Goal: Answer question/provide support

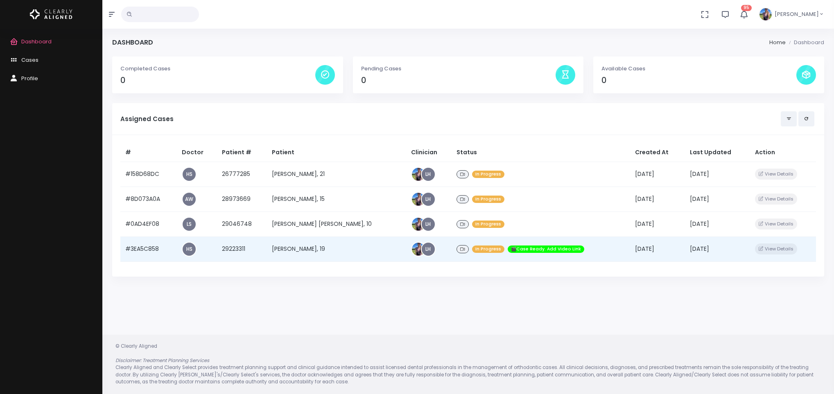
click at [315, 247] on td "[PERSON_NAME], 19" at bounding box center [336, 249] width 139 height 25
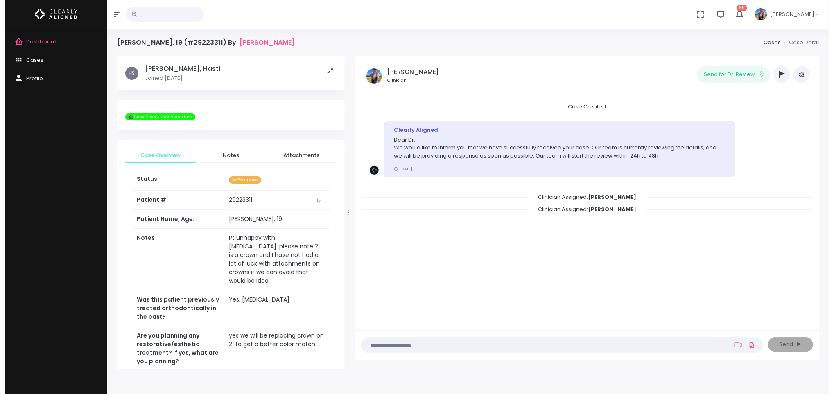
scroll to position [336, 0]
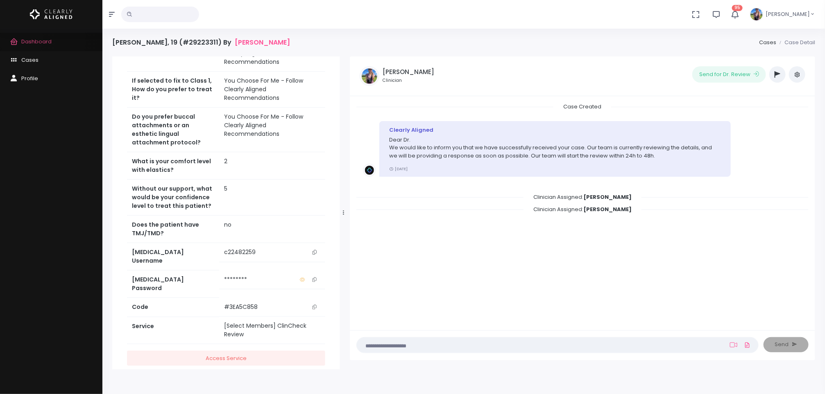
click at [21, 40] on span "Dashboard" at bounding box center [36, 42] width 30 height 8
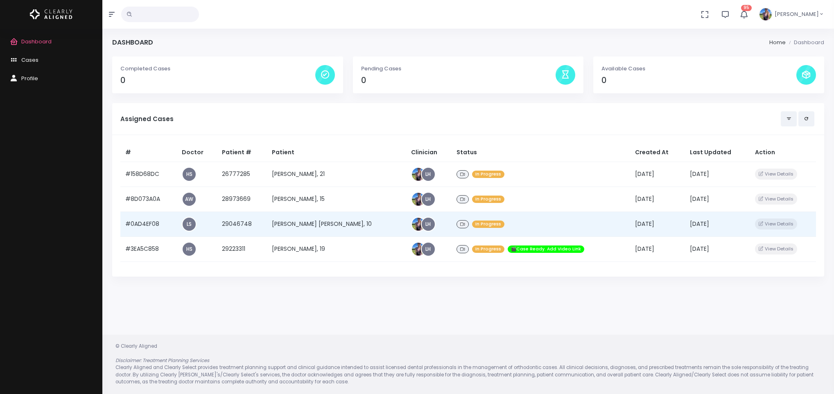
click at [323, 217] on td "[PERSON_NAME] [PERSON_NAME], 10" at bounding box center [336, 224] width 139 height 25
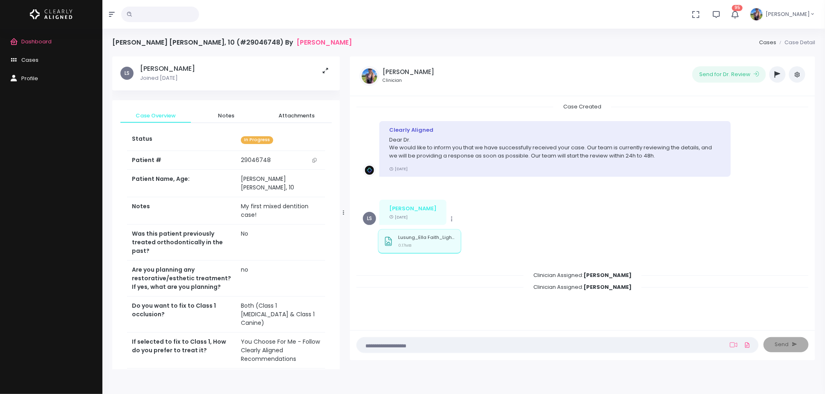
click at [775, 76] on icon "button" at bounding box center [777, 74] width 6 height 7
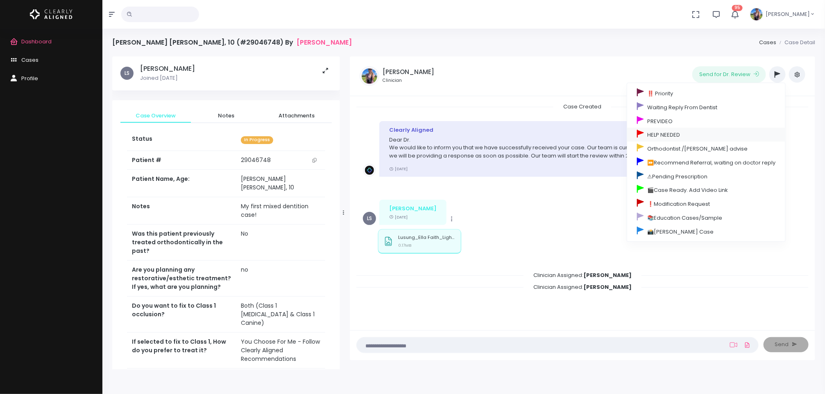
click at [670, 138] on link "HELP NEEDED" at bounding box center [706, 135] width 158 height 14
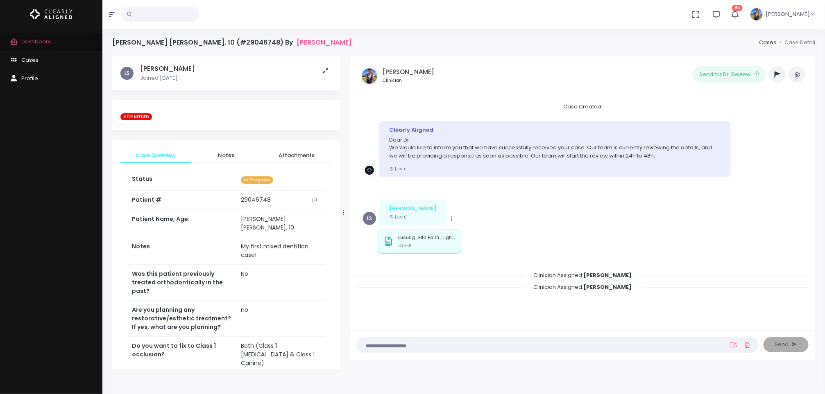
click at [28, 43] on span "Dashboard" at bounding box center [36, 42] width 30 height 8
